Goal: Contribute content: Add original content to the website for others to see

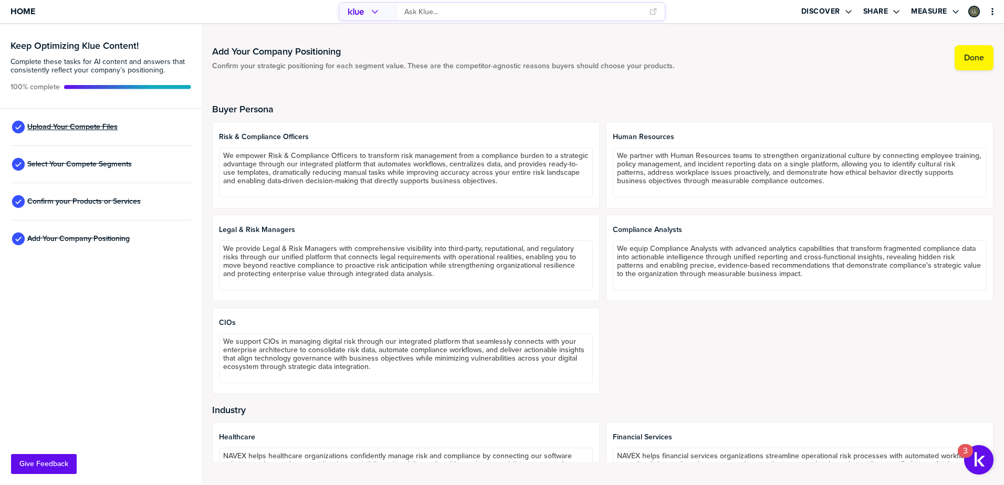
click at [86, 126] on span "Upload Your Compete Files" at bounding box center [72, 127] width 90 height 8
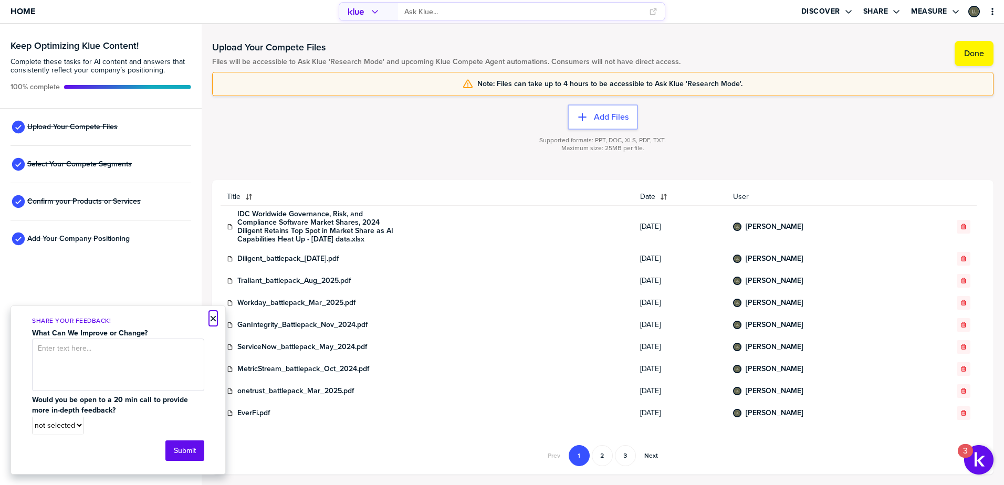
click at [213, 316] on button "×" at bounding box center [213, 319] width 7 height 13
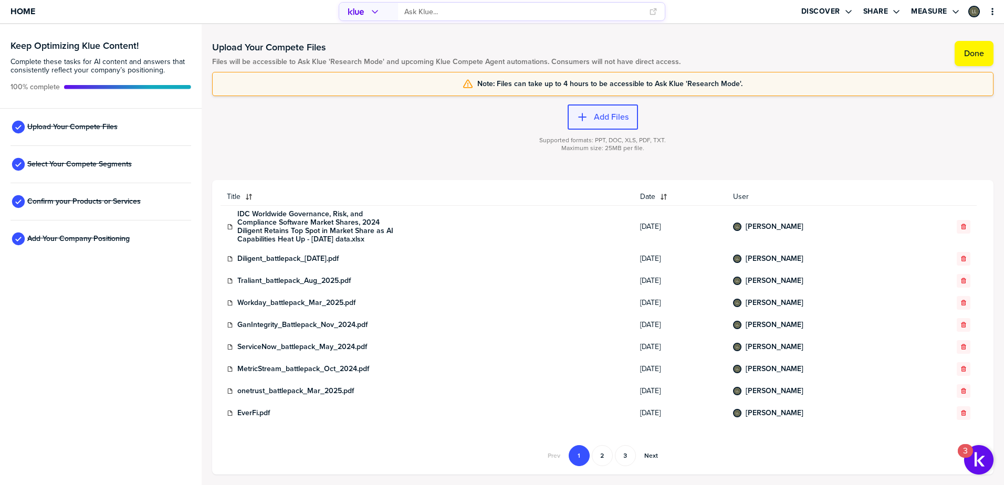
click at [581, 116] on icon "button" at bounding box center [582, 117] width 11 height 11
click at [604, 114] on label "Add Files" at bounding box center [611, 117] width 35 height 11
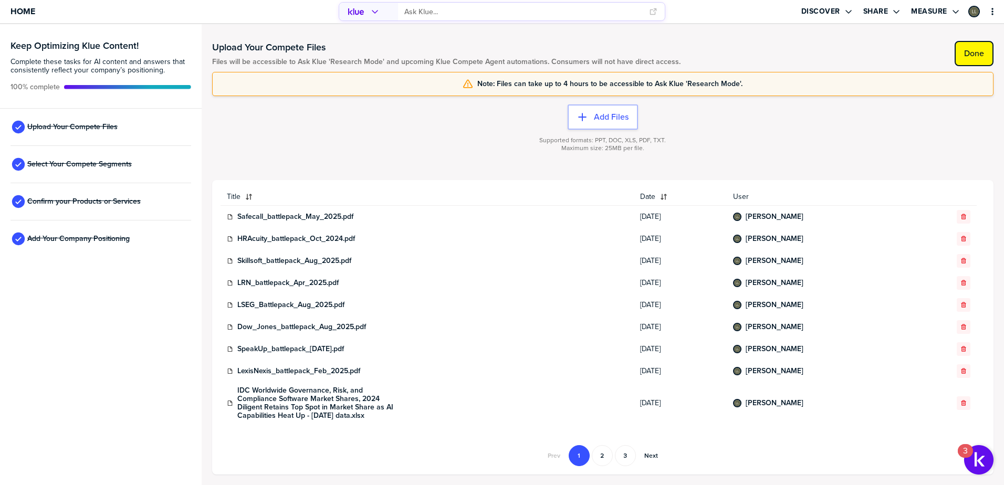
click at [968, 54] on label "Done" at bounding box center [974, 53] width 20 height 11
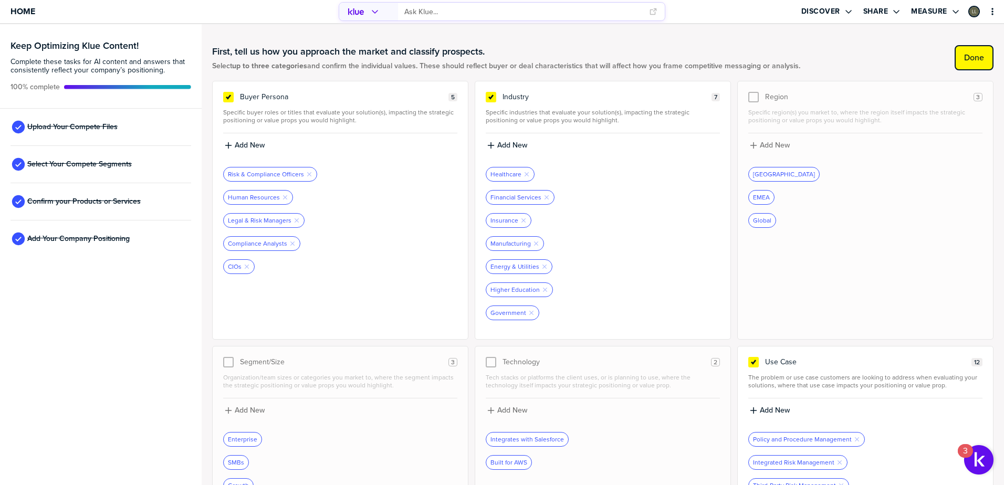
click at [964, 56] on label "Done" at bounding box center [974, 58] width 20 height 11
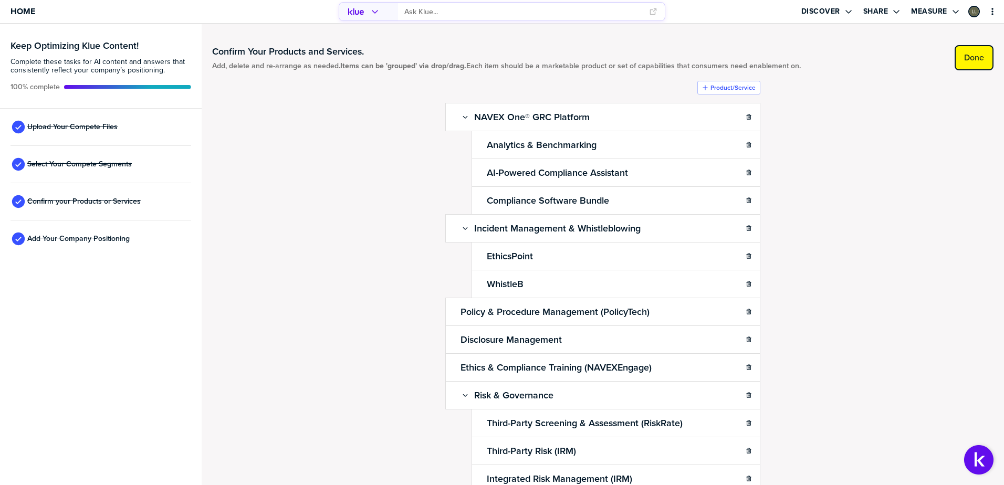
click at [963, 64] on button "Done" at bounding box center [974, 57] width 39 height 25
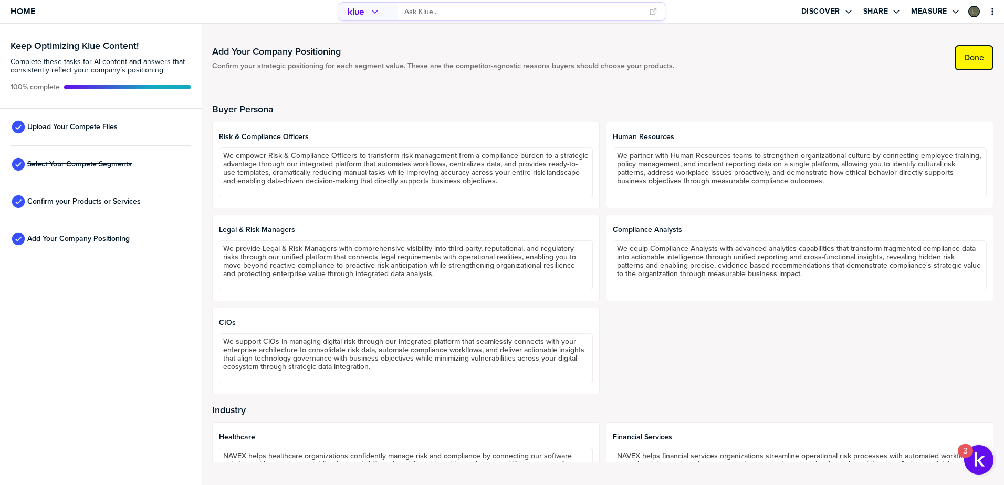
click at [972, 51] on button "Done" at bounding box center [974, 57] width 39 height 25
